Goal: Transaction & Acquisition: Obtain resource

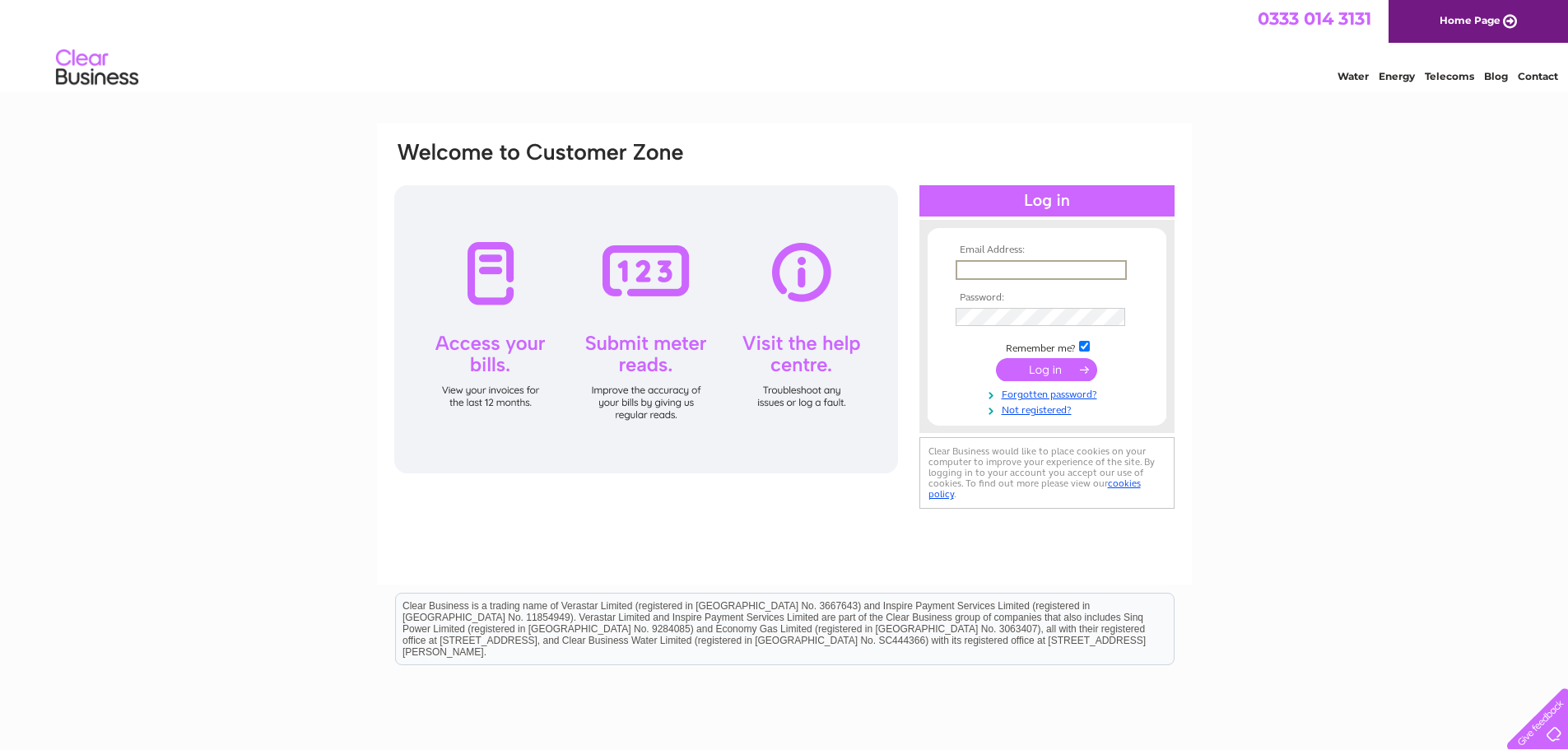
click at [973, 267] on input "text" at bounding box center [1041, 269] width 171 height 19
click at [969, 268] on input "text" at bounding box center [1041, 269] width 171 height 19
paste input "accounts@swipeproperty.ie"
type input "accounts@swipeproperty.ie"
click at [1047, 376] on input "submit" at bounding box center [1046, 368] width 101 height 23
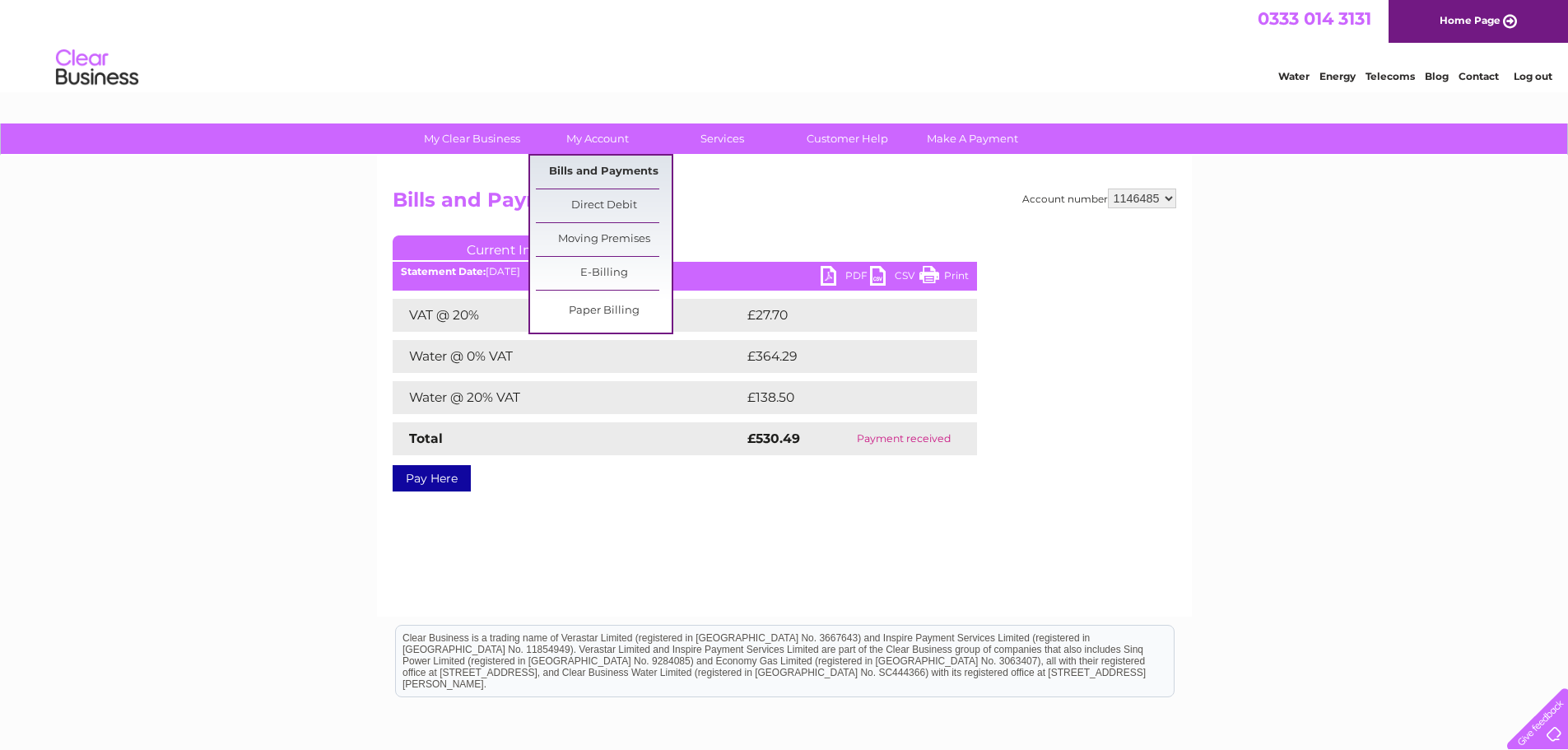
click at [583, 173] on link "Bills and Payments" at bounding box center [603, 172] width 136 height 33
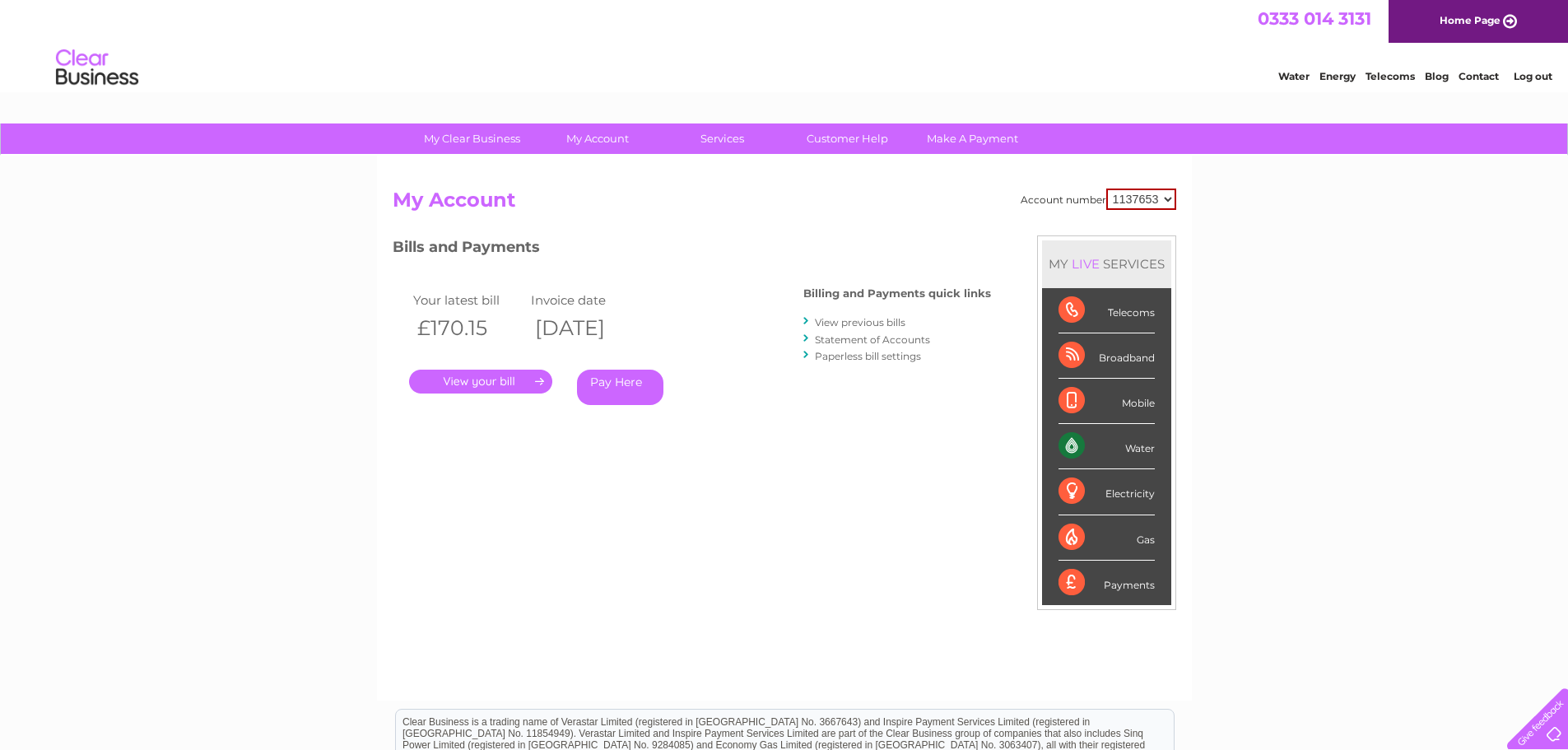
click at [868, 321] on link "View previous bills" at bounding box center [860, 321] width 91 height 12
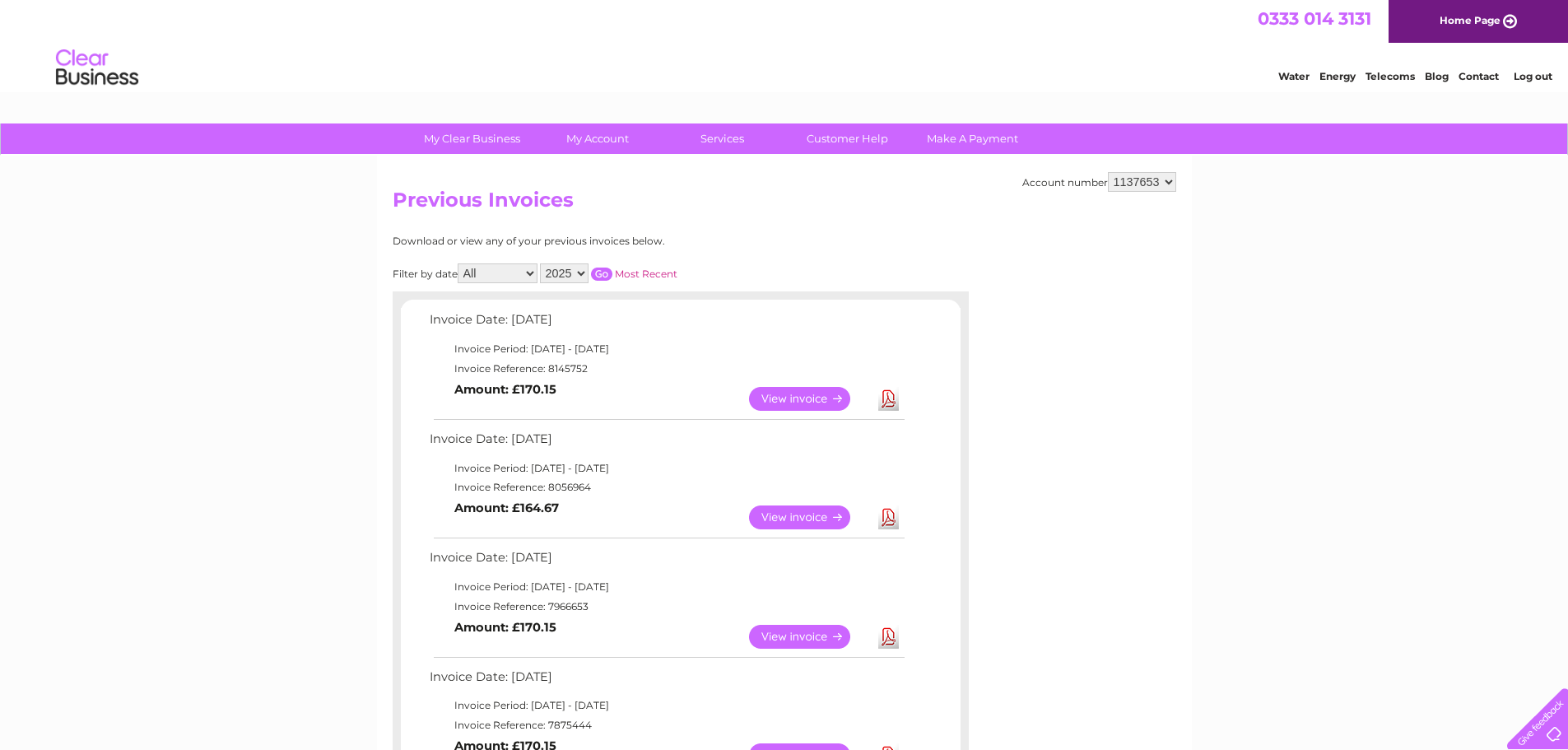
click at [888, 395] on link "Download" at bounding box center [888, 399] width 20 height 24
click at [1159, 182] on select "1137653 1146485 1153777" at bounding box center [1142, 181] width 69 height 19
select select "1146485"
click at [1109, 172] on select "1137653 1146485 1153777" at bounding box center [1142, 181] width 69 height 19
click at [780, 395] on link "View" at bounding box center [809, 399] width 121 height 24
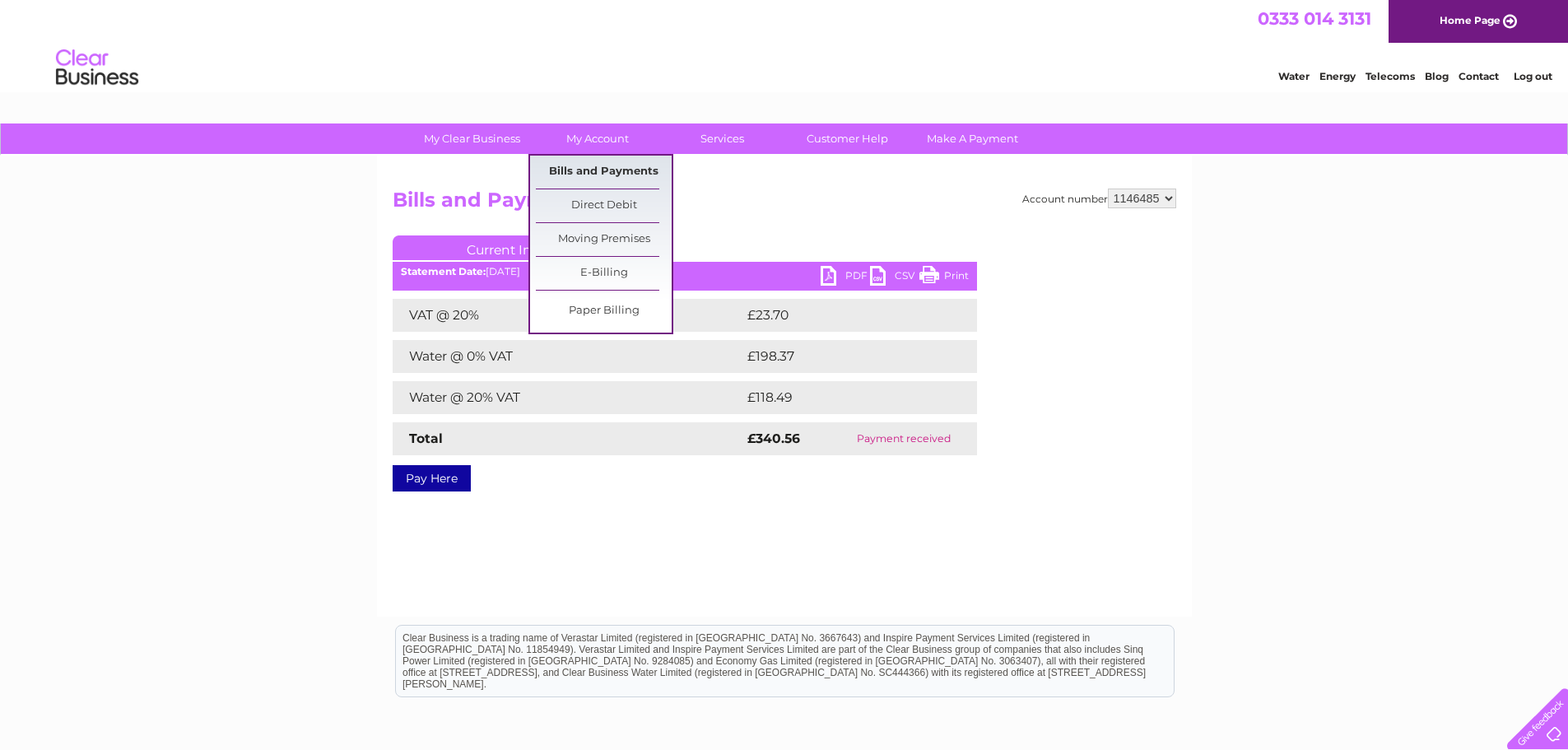
click at [587, 165] on link "Bills and Payments" at bounding box center [603, 172] width 136 height 33
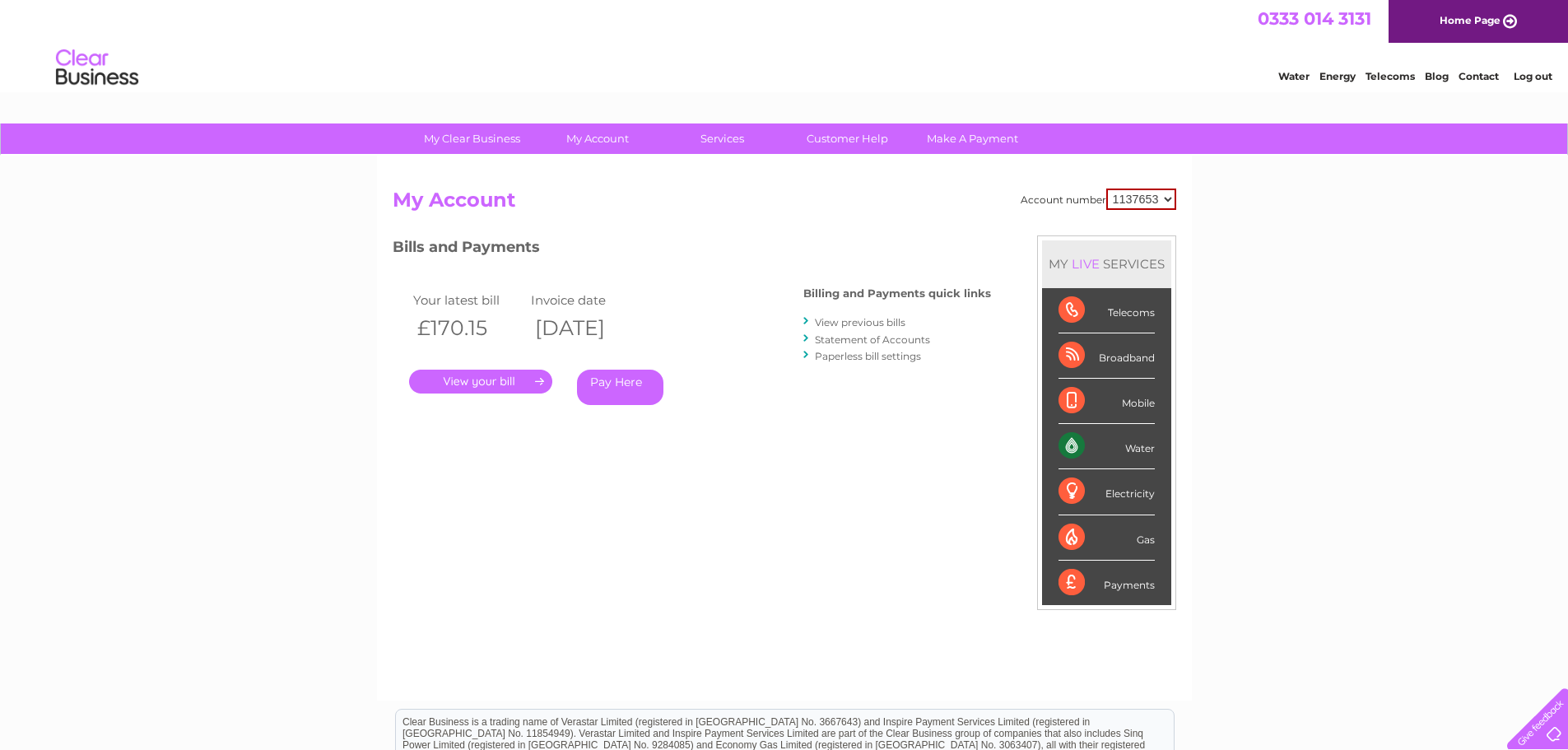
click at [1153, 201] on select "1137653 1146485 1153777" at bounding box center [1141, 198] width 70 height 21
select select "1146485"
click at [1107, 188] on select "1137653 1146485 1153777" at bounding box center [1141, 198] width 70 height 21
click at [857, 321] on link "View previous bills" at bounding box center [860, 321] width 91 height 12
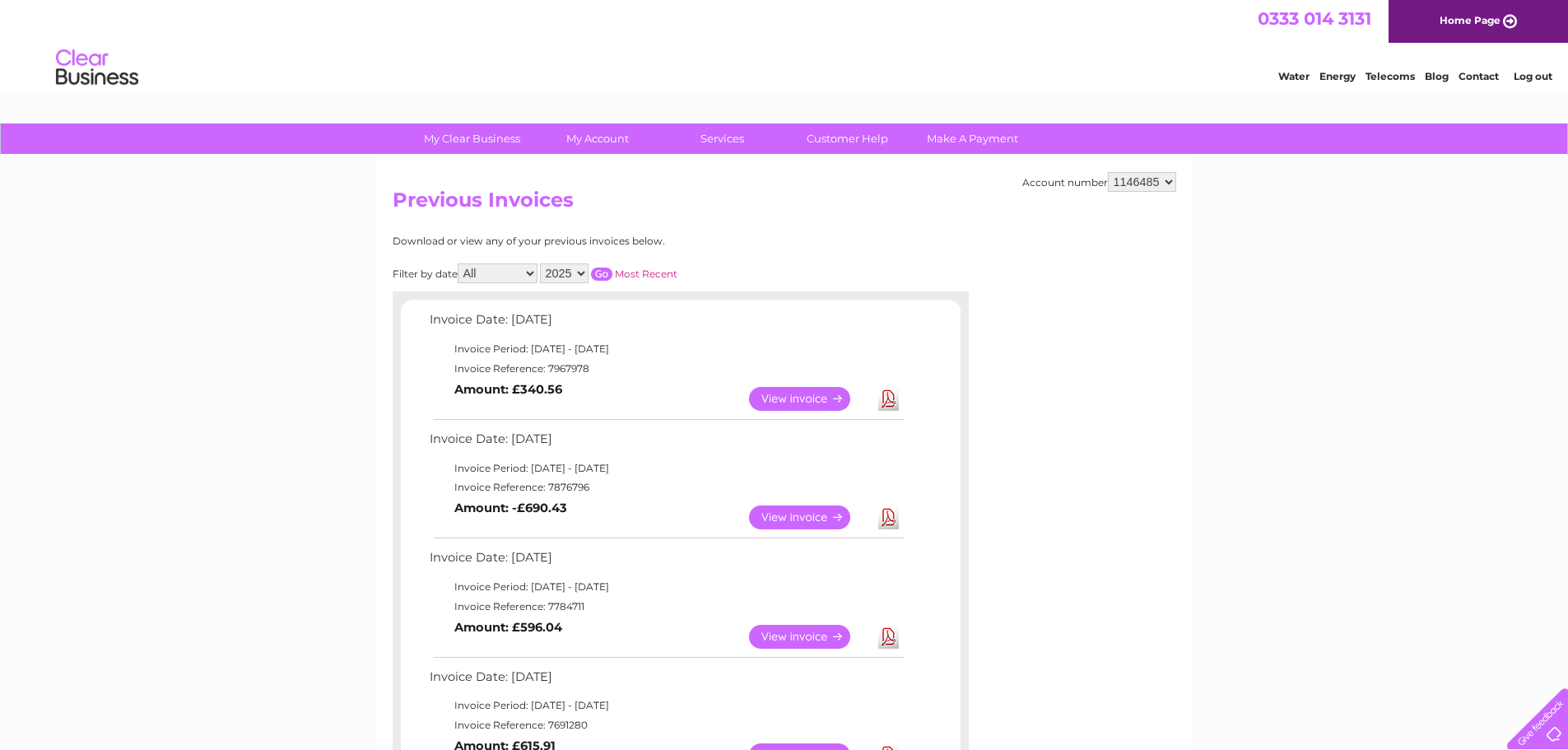
click at [886, 396] on link "Download" at bounding box center [888, 399] width 20 height 24
click at [1163, 183] on select "1137653 1146485 1153777" at bounding box center [1142, 181] width 69 height 19
select select "1153777"
click at [1109, 172] on select "1137653 1146485 1153777" at bounding box center [1142, 181] width 69 height 19
click at [890, 399] on link "Download" at bounding box center [888, 399] width 20 height 24
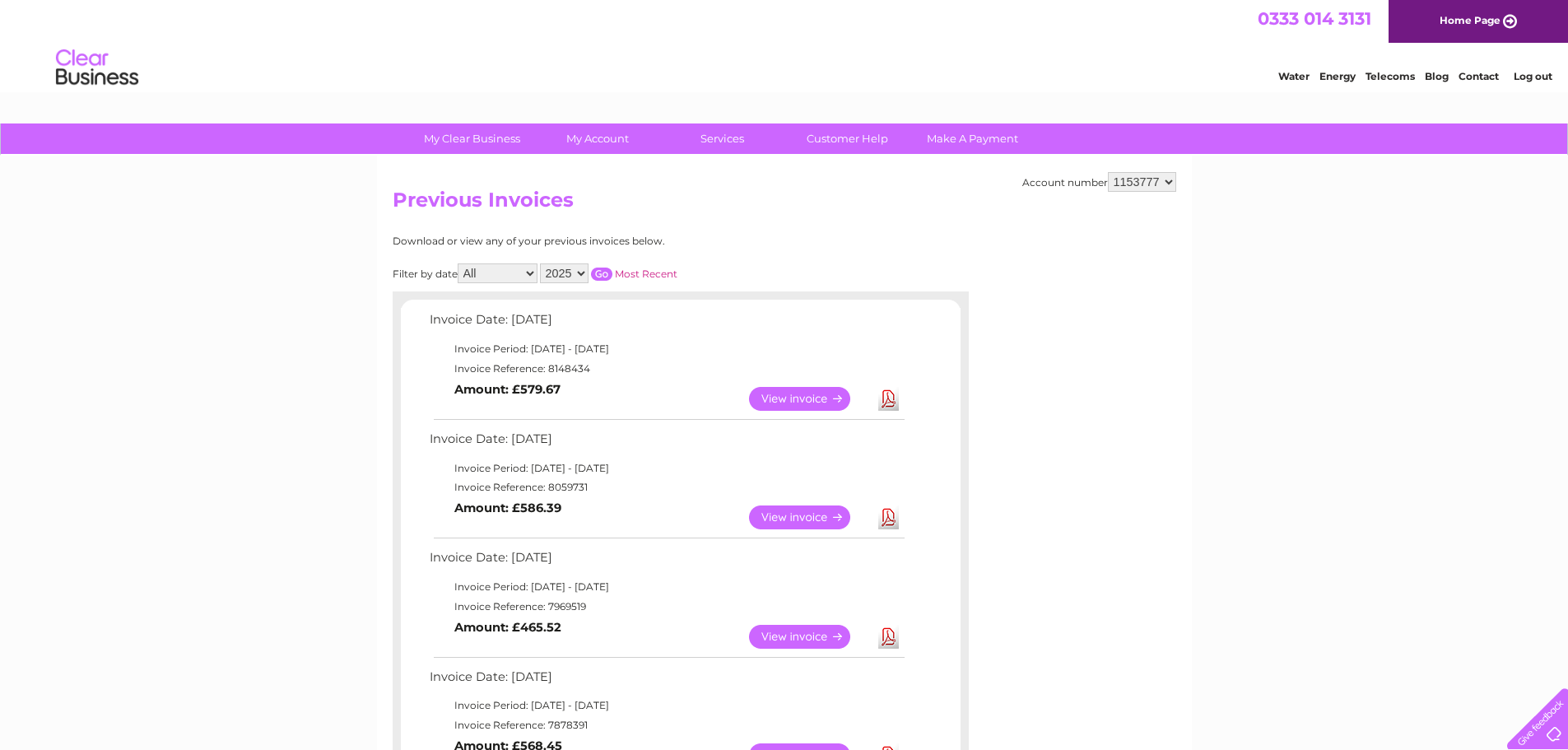
click at [884, 516] on link "Download" at bounding box center [888, 518] width 20 height 24
click at [1533, 70] on link "Log out" at bounding box center [1533, 76] width 39 height 12
